Goal: Task Accomplishment & Management: Complete application form

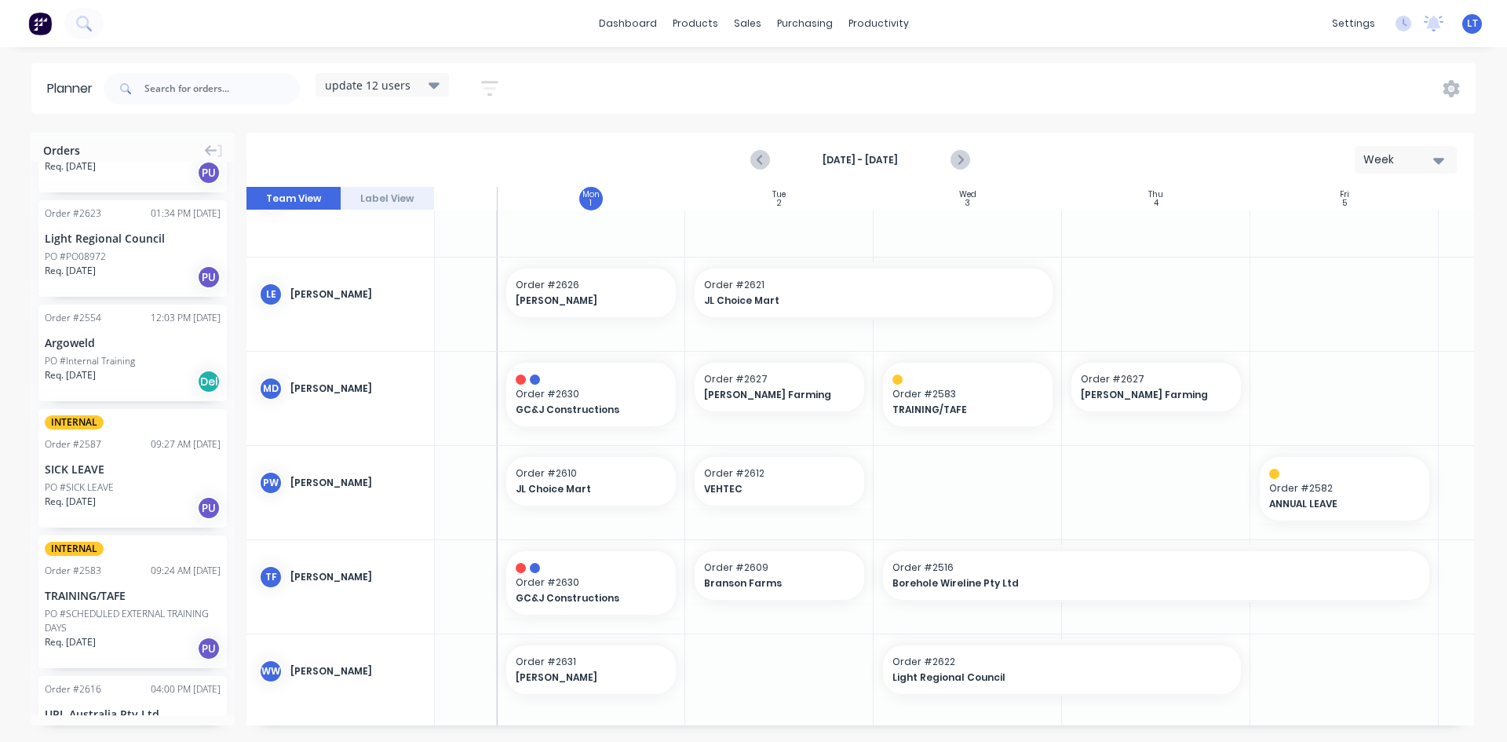
scroll to position [539, 126]
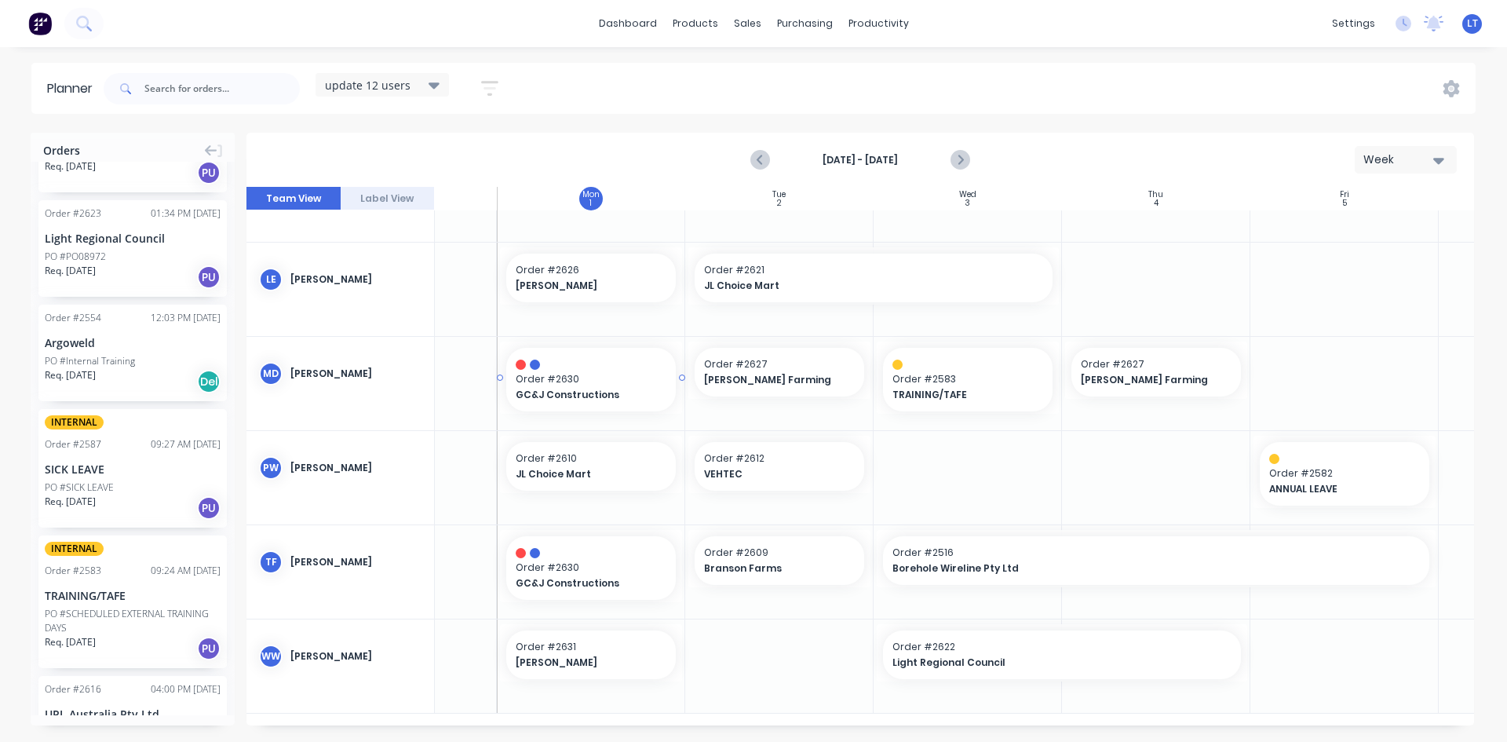
click at [559, 359] on div at bounding box center [591, 364] width 151 height 10
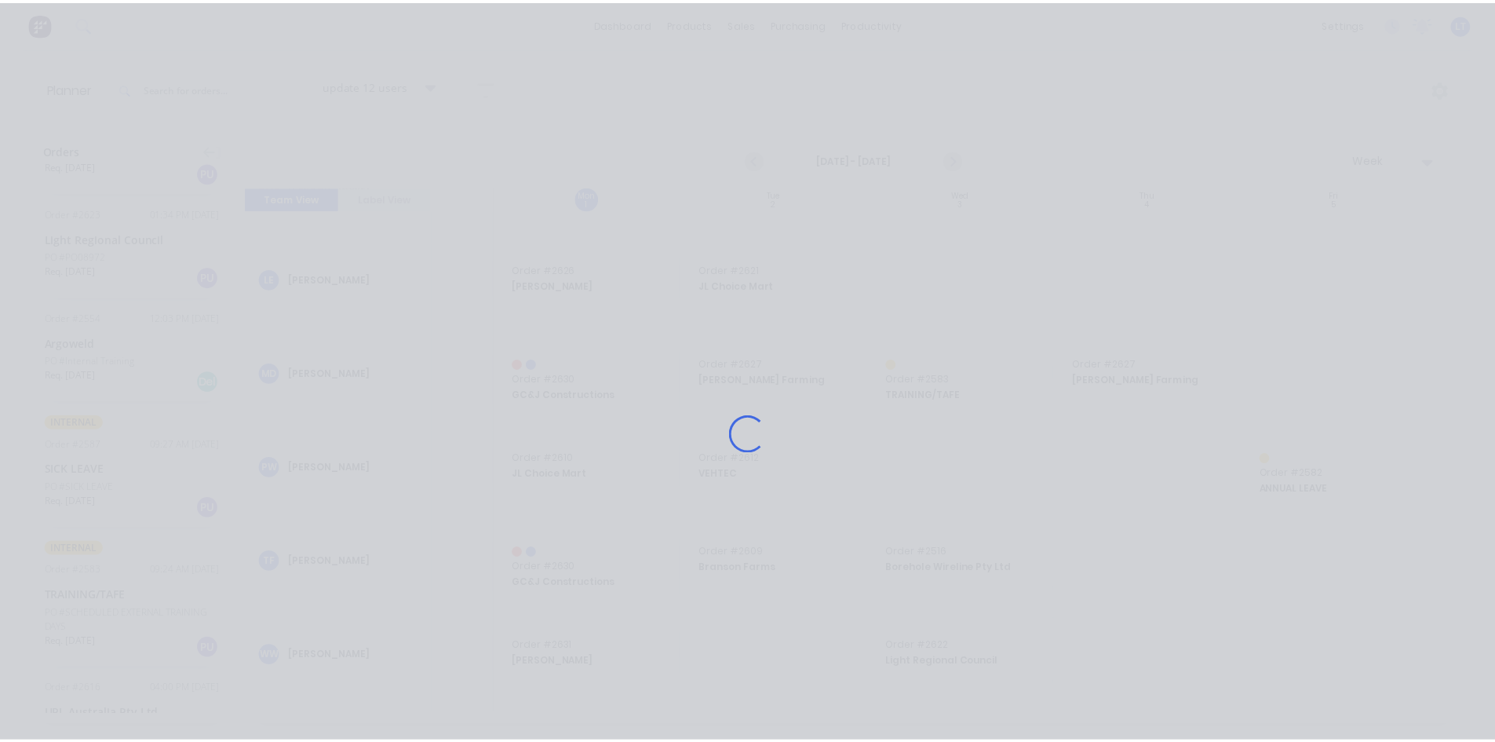
scroll to position [527, 126]
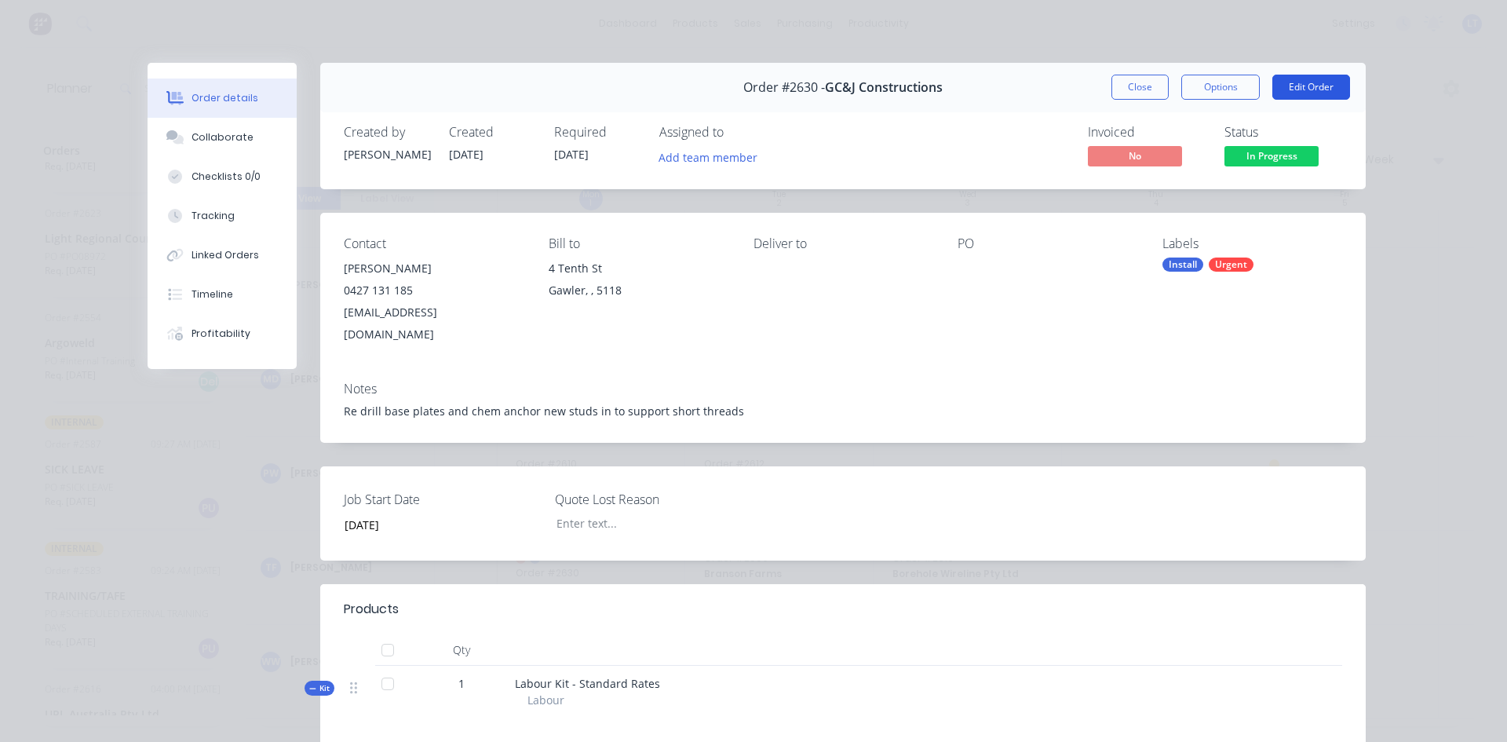
click at [1314, 92] on button "Edit Order" at bounding box center [1311, 87] width 78 height 25
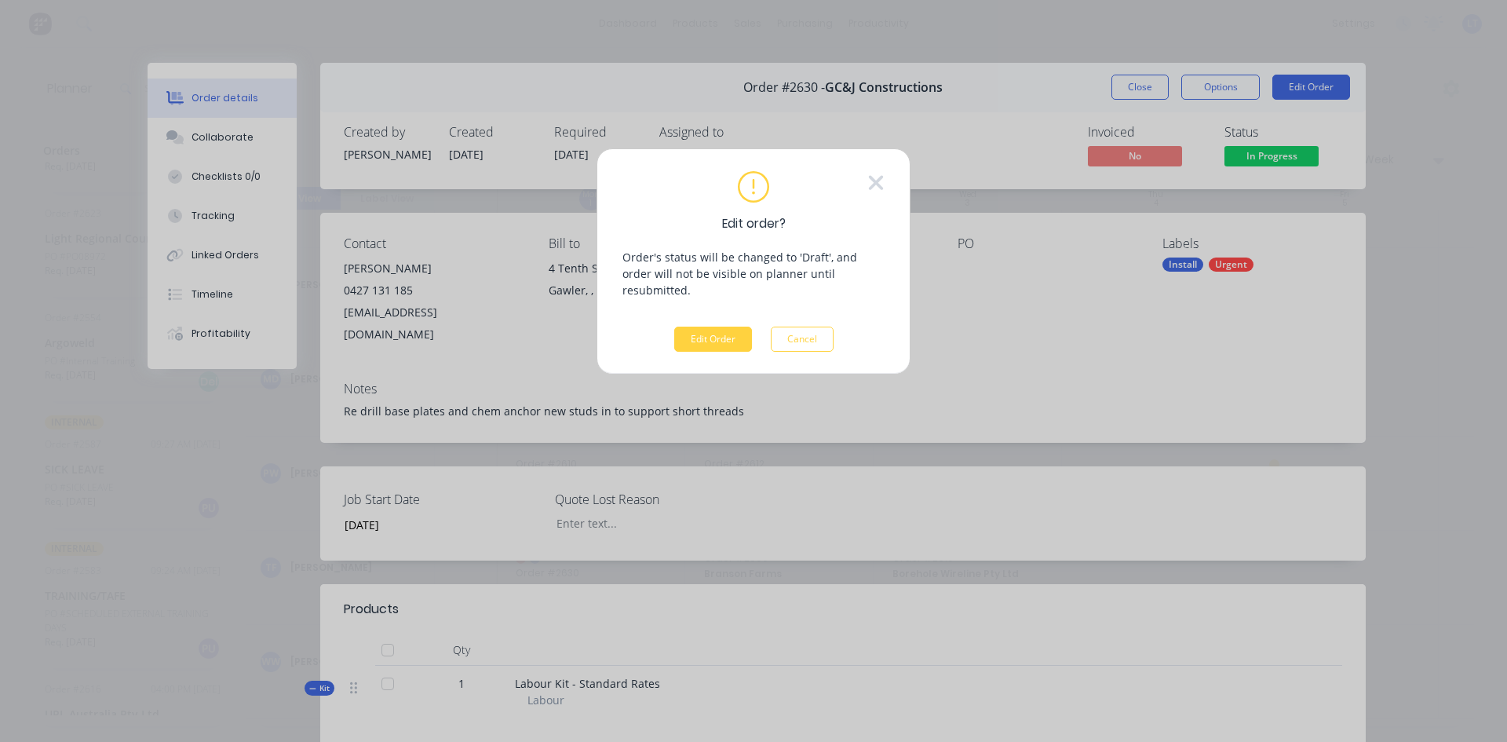
click at [710, 304] on div "Edit order? Order's status will be changed to 'Draft', and order will not be vi…" at bounding box center [753, 261] width 262 height 180
click at [709, 330] on button "Edit Order" at bounding box center [713, 338] width 78 height 25
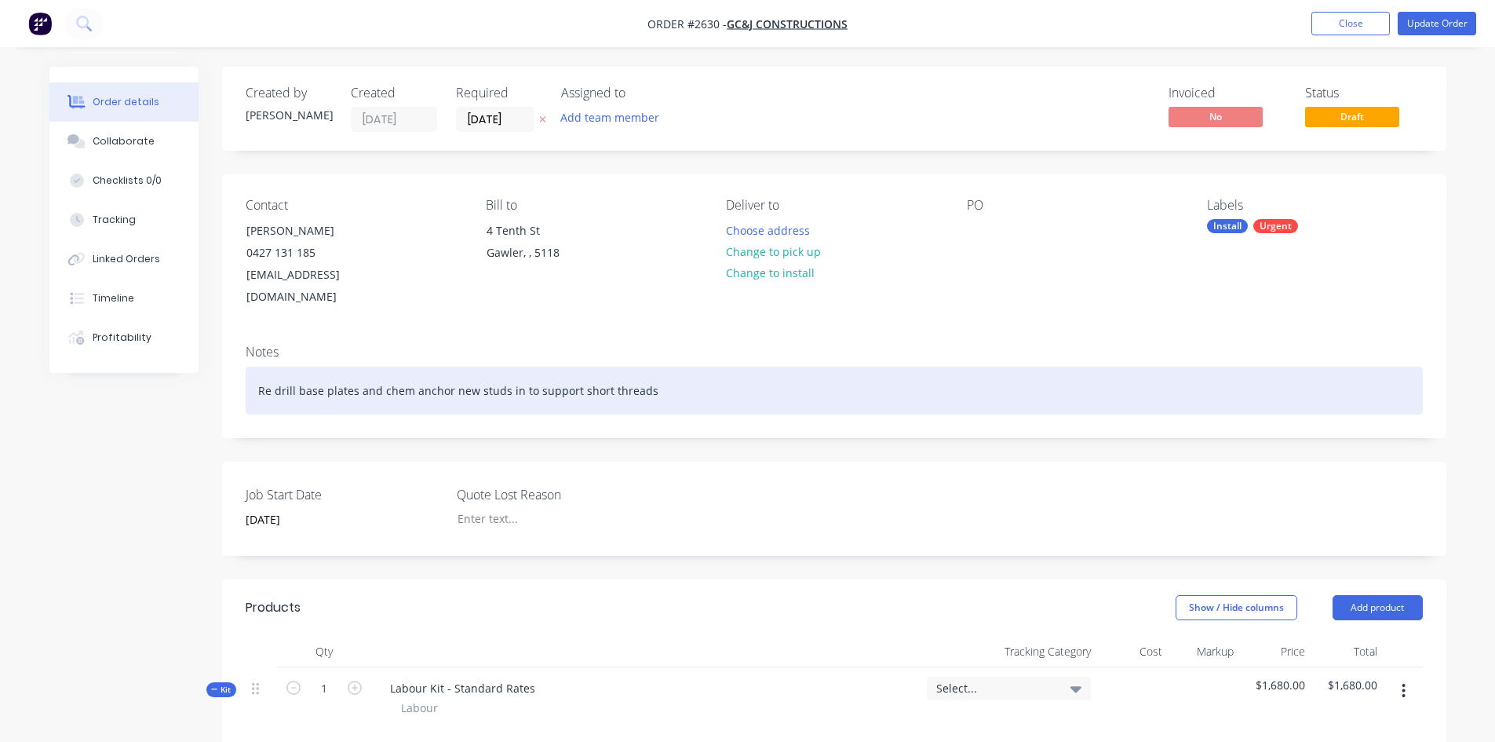
click at [670, 372] on div "Re drill base plates and chem anchor new studs in to support short threads" at bounding box center [834, 390] width 1177 height 48
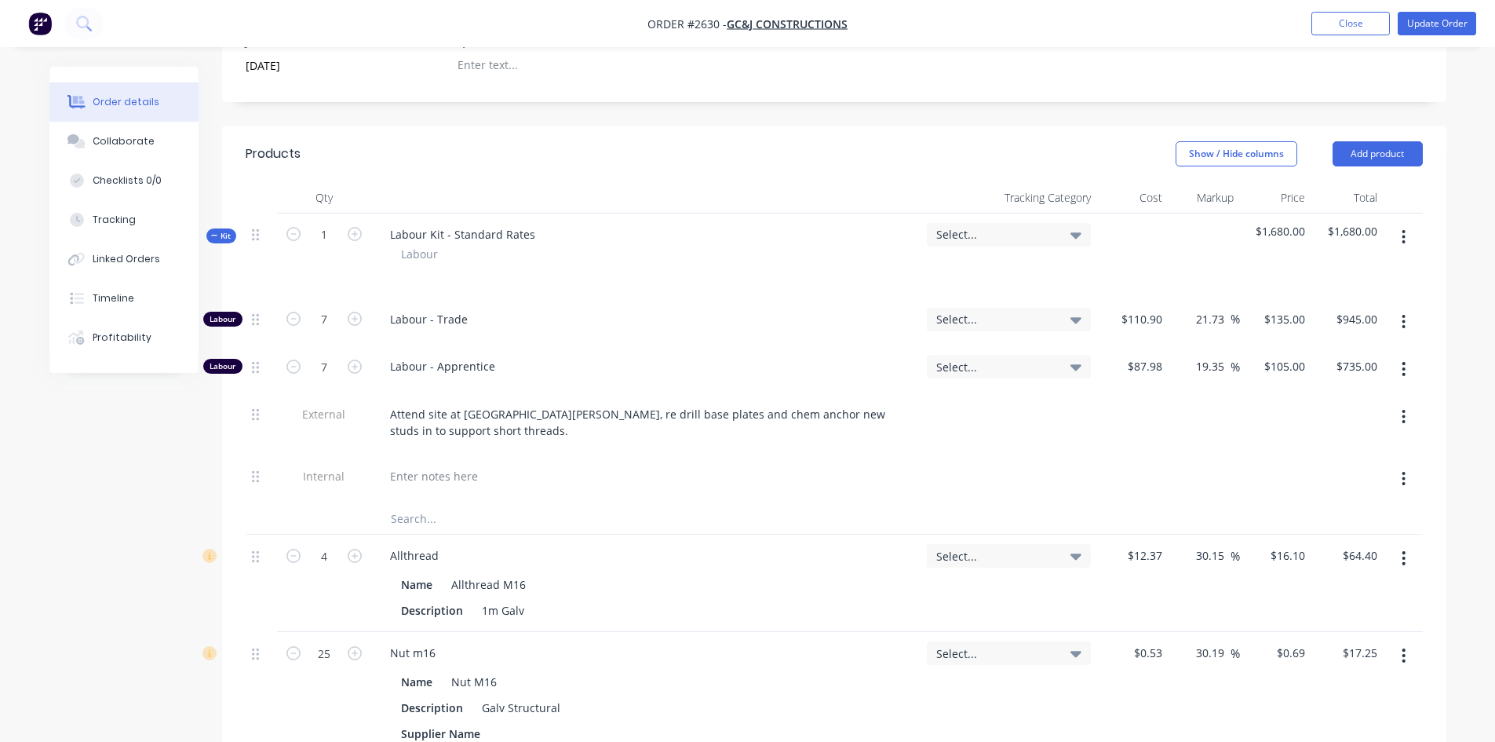
scroll to position [471, 0]
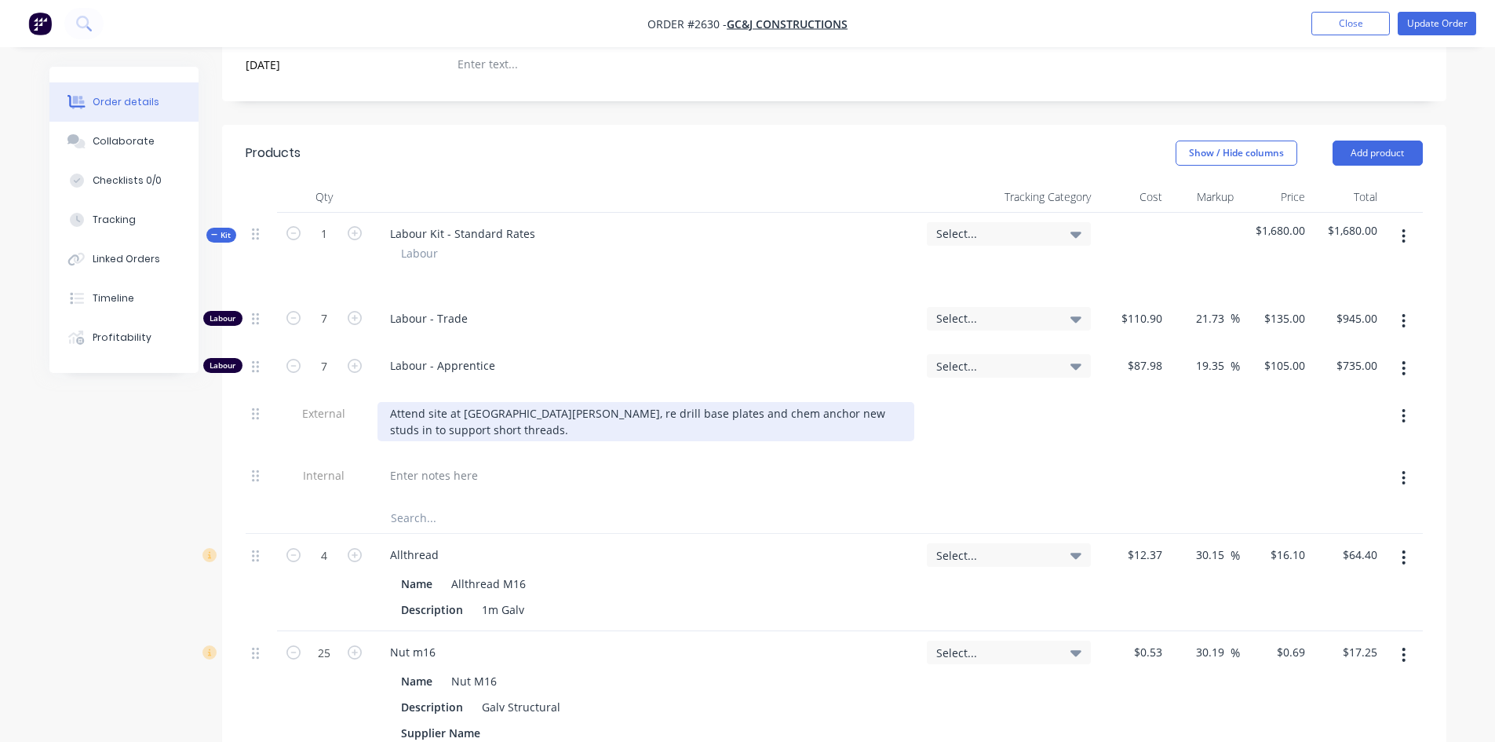
click at [441, 410] on div "Attend site at [GEOGRAPHIC_DATA][PERSON_NAME], re drill base plates and chem an…" at bounding box center [645, 421] width 537 height 39
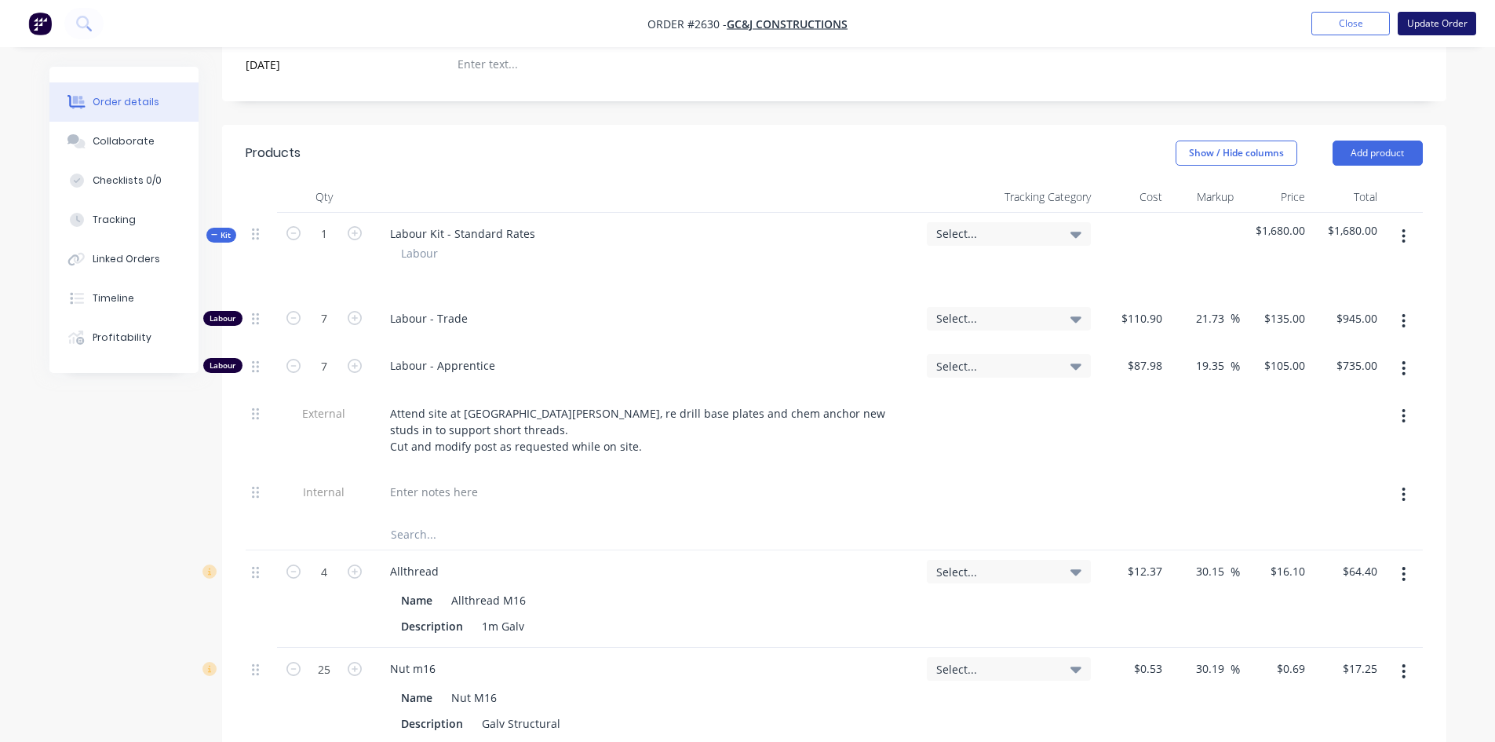
click at [1463, 27] on button "Update Order" at bounding box center [1437, 24] width 78 height 24
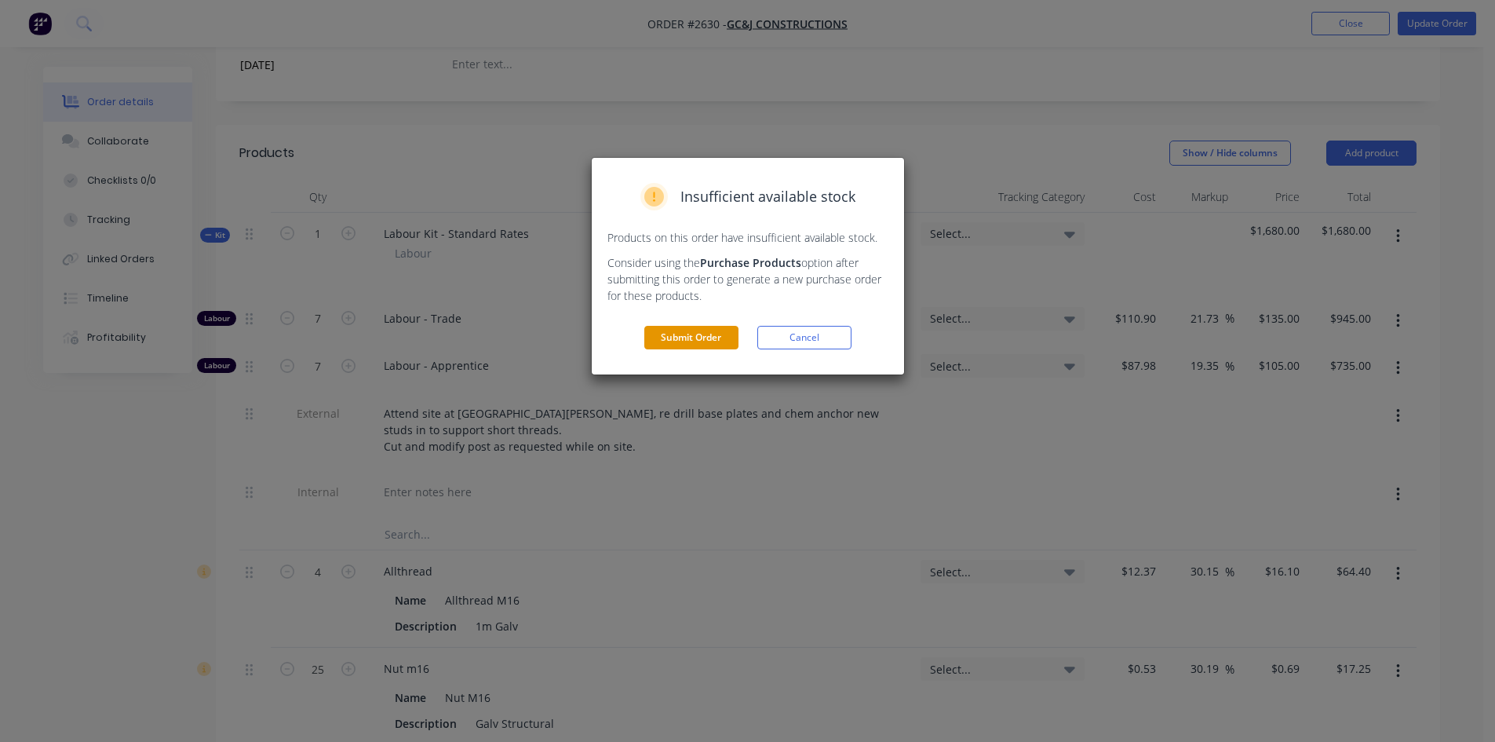
click at [713, 338] on button "Submit Order" at bounding box center [691, 338] width 94 height 24
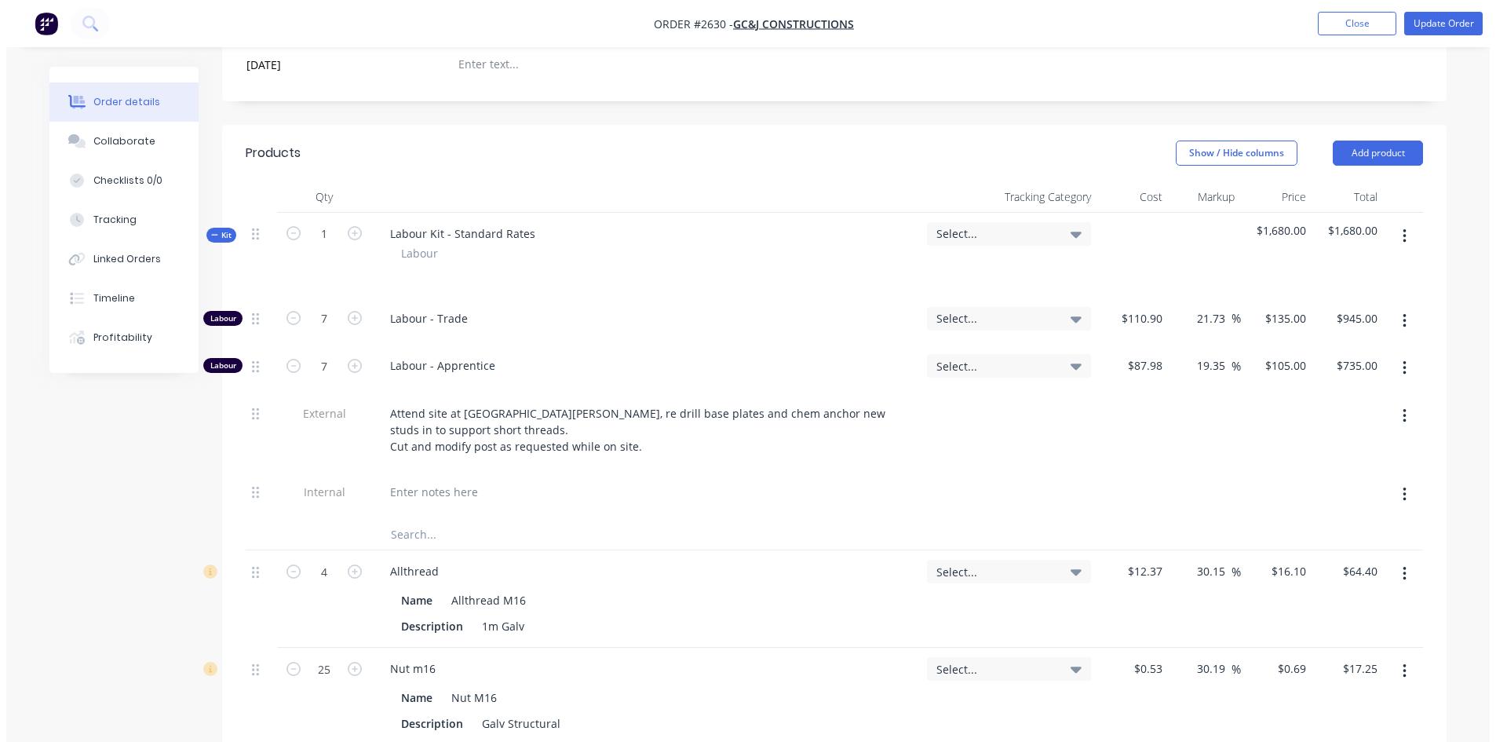
scroll to position [0, 0]
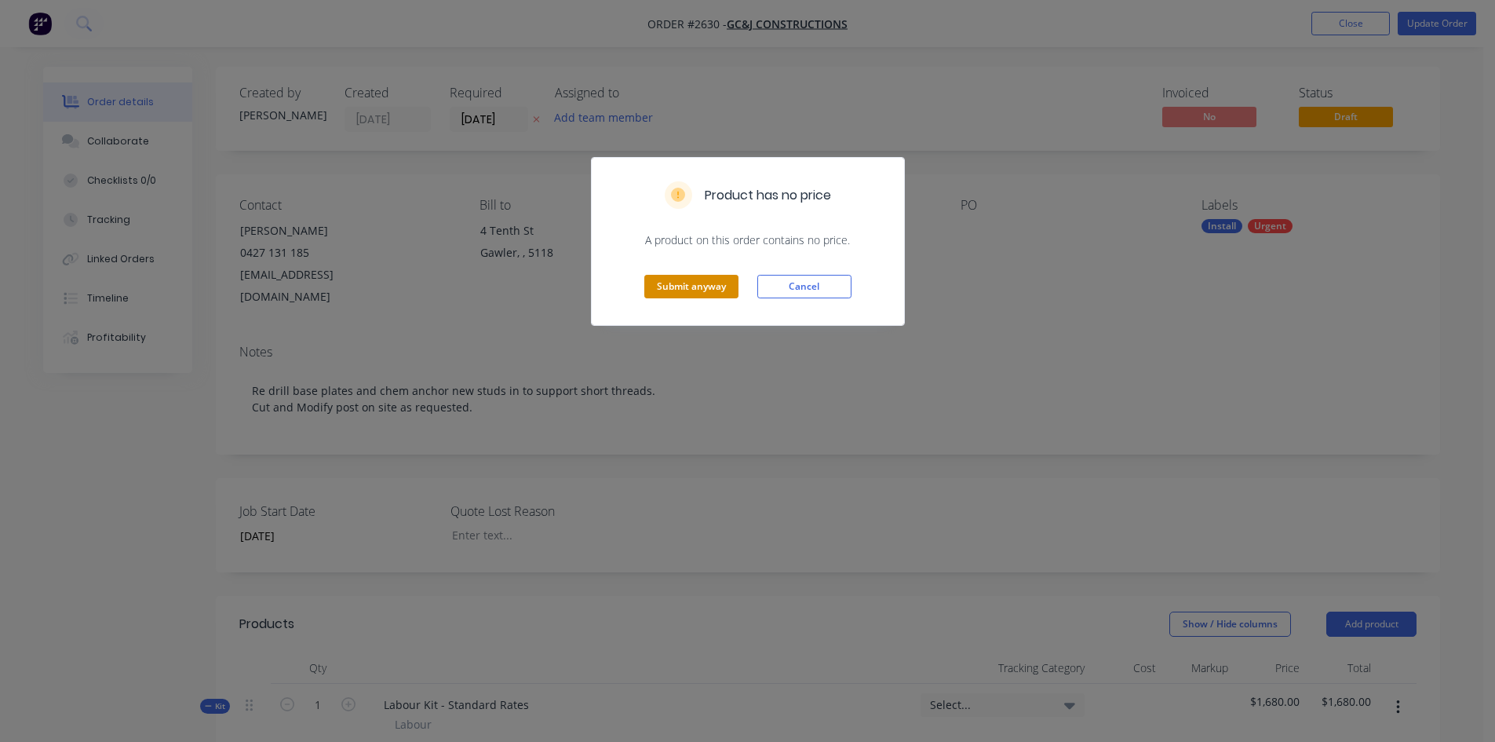
click at [685, 282] on button "Submit anyway" at bounding box center [691, 287] width 94 height 24
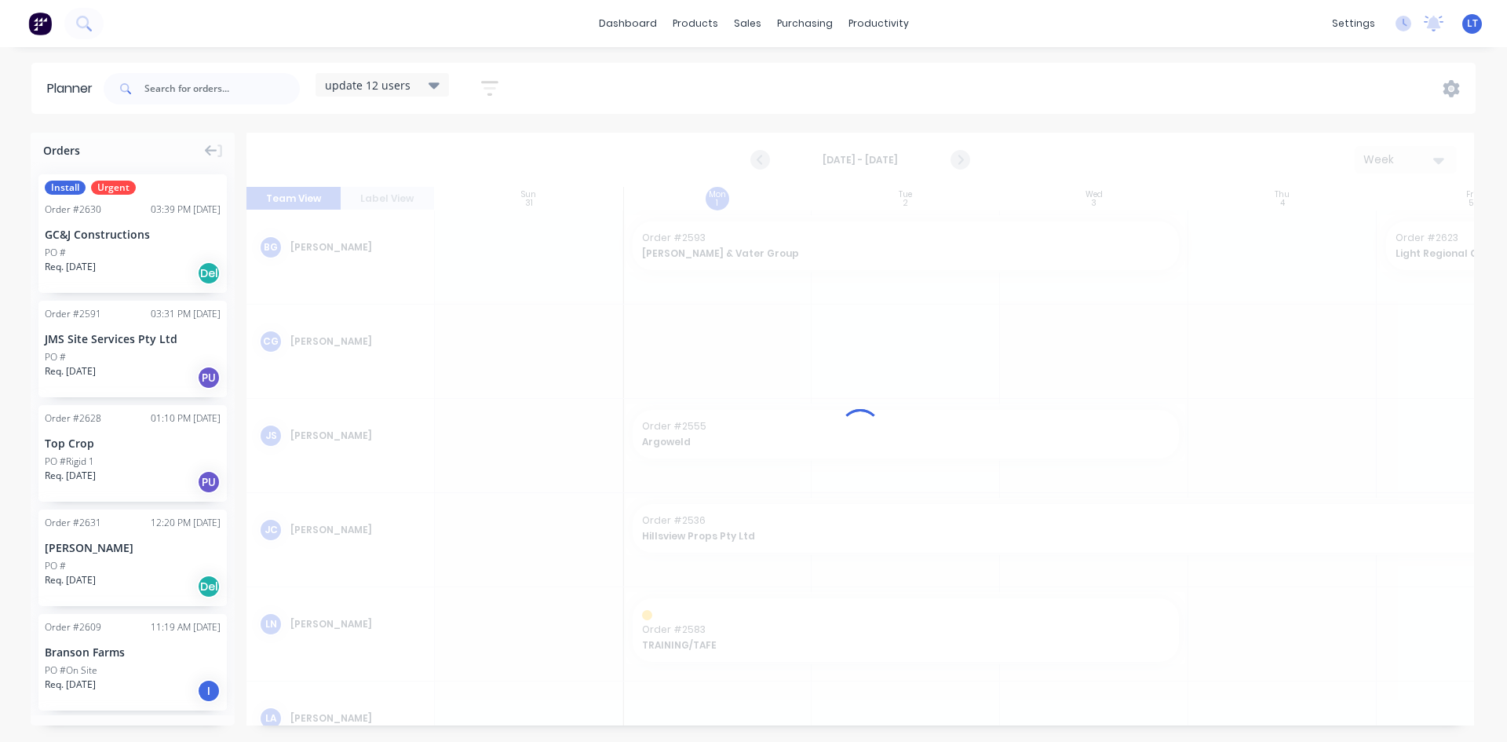
scroll to position [0, 1]
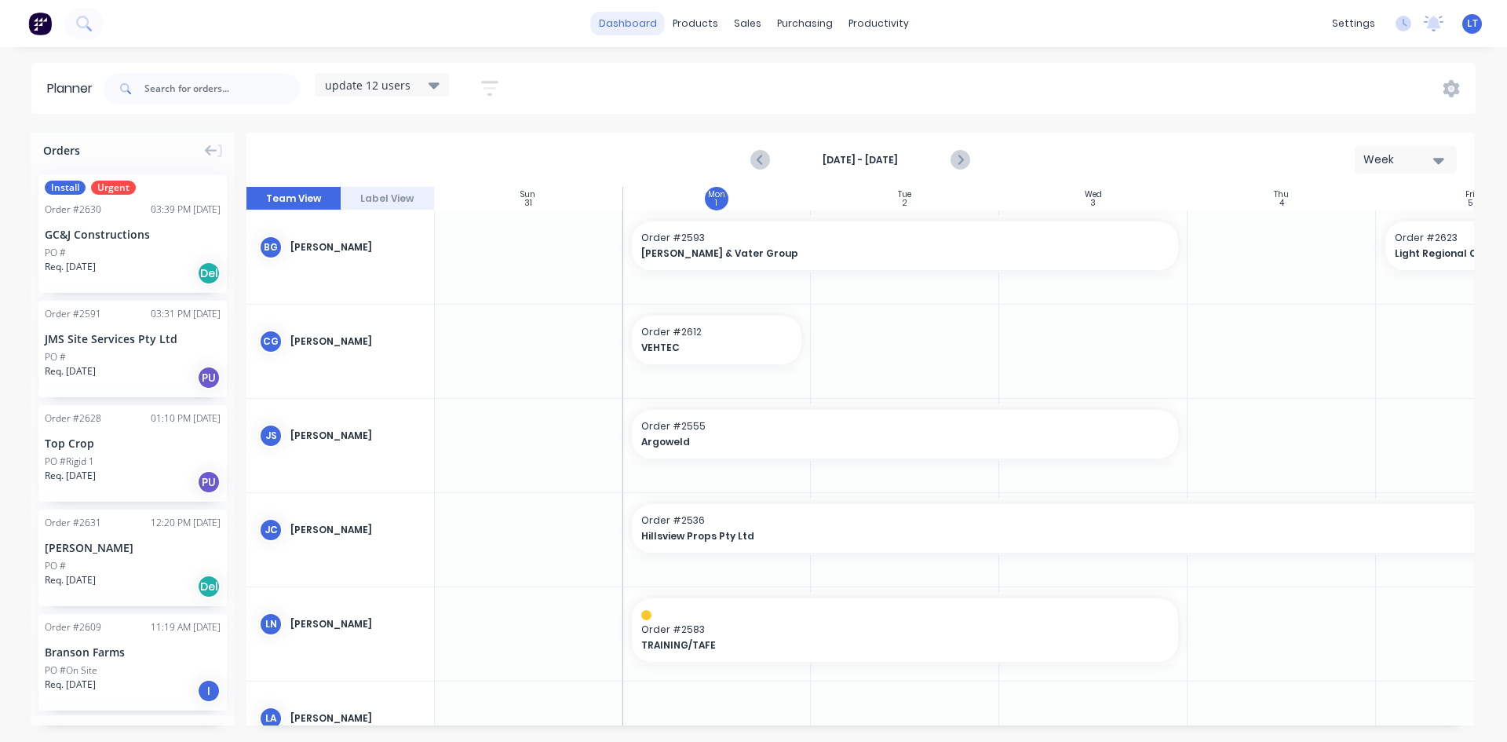
click at [619, 24] on link "dashboard" at bounding box center [628, 24] width 74 height 24
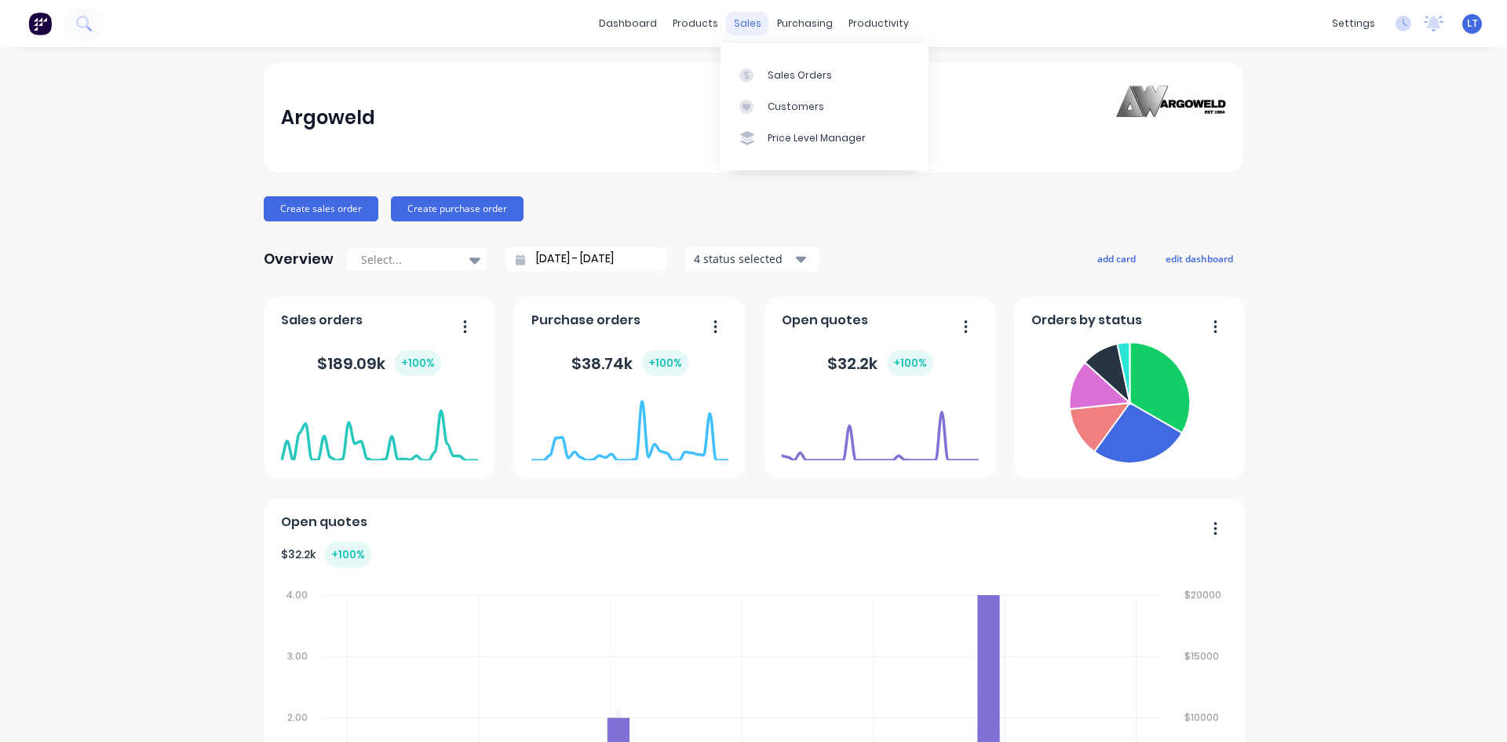
click at [738, 27] on div "sales" at bounding box center [747, 24] width 43 height 24
click at [816, 85] on link "Sales Orders" at bounding box center [824, 74] width 208 height 31
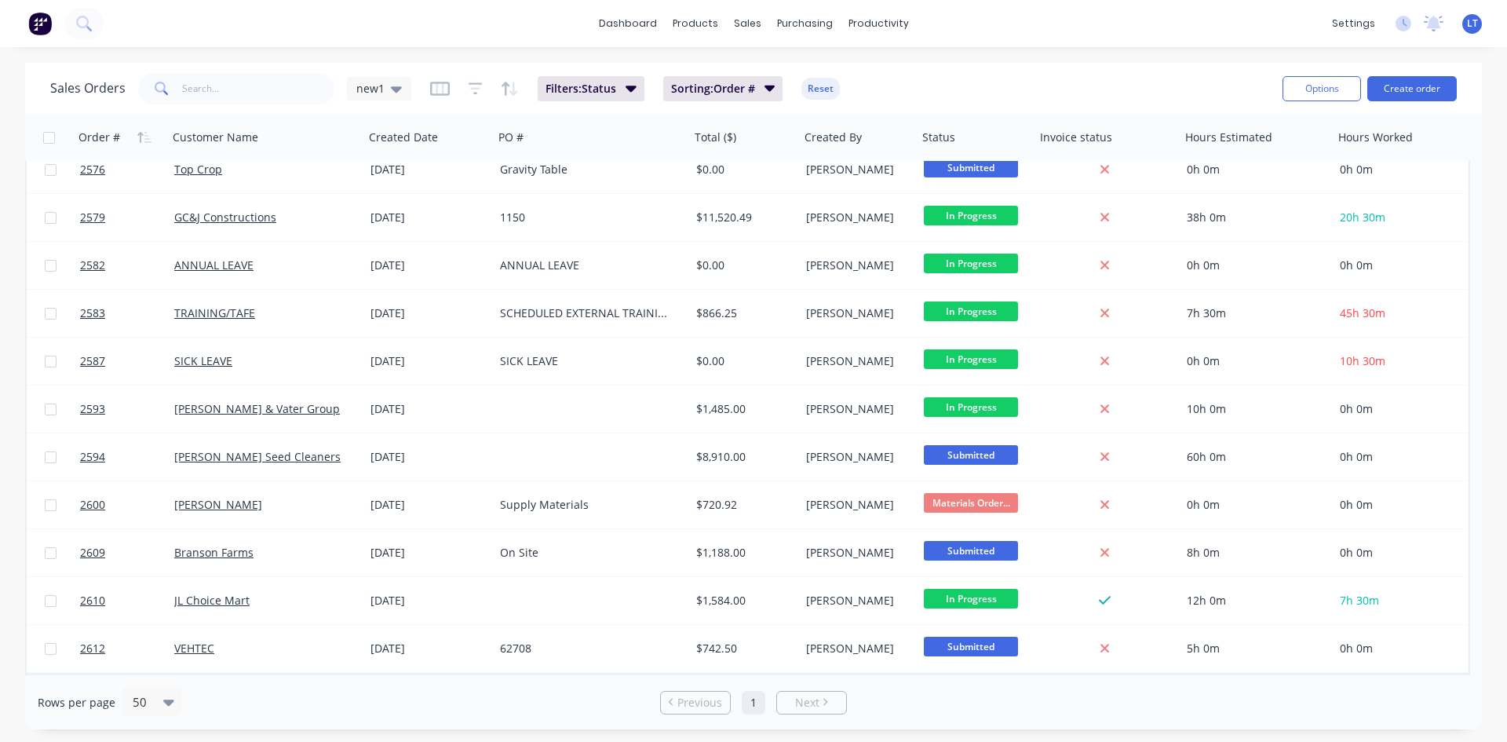
scroll to position [312, 0]
